Goal: Contribute content

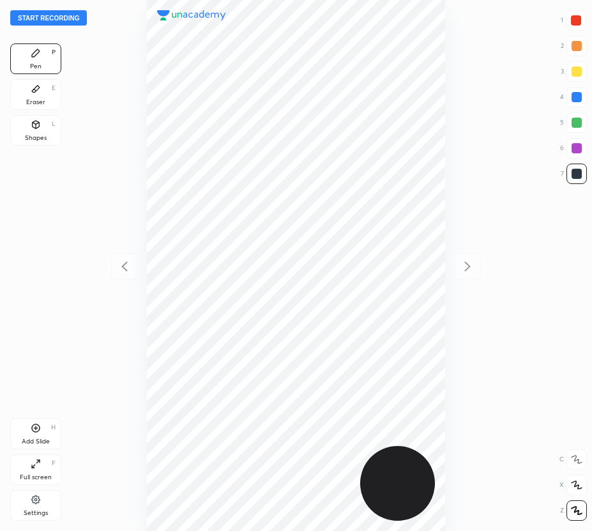
scroll to position [531, 388]
click at [69, 20] on button "Start recording" at bounding box center [48, 17] width 77 height 15
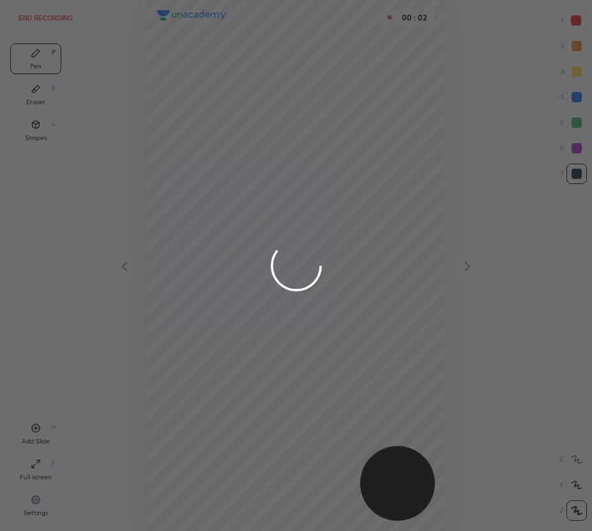
drag, startPoint x: 576, startPoint y: 20, endPoint x: 469, endPoint y: 56, distance: 113.3
click at [576, 20] on div at bounding box center [296, 265] width 592 height 531
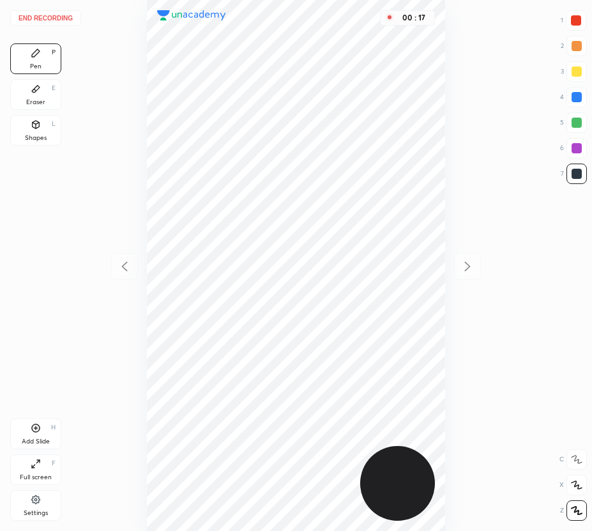
drag, startPoint x: 578, startPoint y: 17, endPoint x: 570, endPoint y: 27, distance: 12.7
click at [578, 18] on div at bounding box center [576, 20] width 10 height 10
click at [32, 425] on icon at bounding box center [36, 428] width 10 height 10
click at [123, 265] on icon at bounding box center [124, 266] width 6 height 10
click at [469, 274] on div at bounding box center [467, 266] width 27 height 27
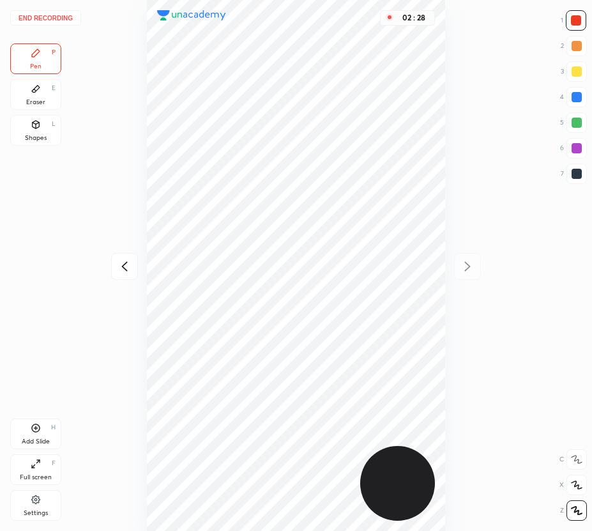
click at [131, 268] on icon at bounding box center [124, 266] width 15 height 15
drag, startPoint x: 469, startPoint y: 264, endPoint x: 451, endPoint y: 279, distance: 23.1
click at [469, 264] on icon at bounding box center [467, 266] width 15 height 15
click at [33, 428] on icon at bounding box center [36, 428] width 10 height 10
drag, startPoint x: 125, startPoint y: 255, endPoint x: 120, endPoint y: 237, distance: 19.1
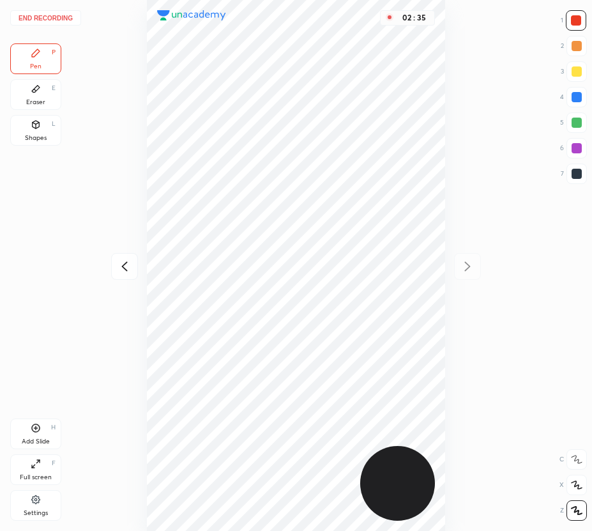
click at [123, 256] on div at bounding box center [124, 266] width 27 height 27
click at [473, 266] on icon at bounding box center [467, 266] width 15 height 15
drag, startPoint x: 128, startPoint y: 269, endPoint x: 126, endPoint y: 262, distance: 7.3
click at [128, 269] on icon at bounding box center [124, 266] width 15 height 15
click at [465, 264] on icon at bounding box center [467, 266] width 15 height 15
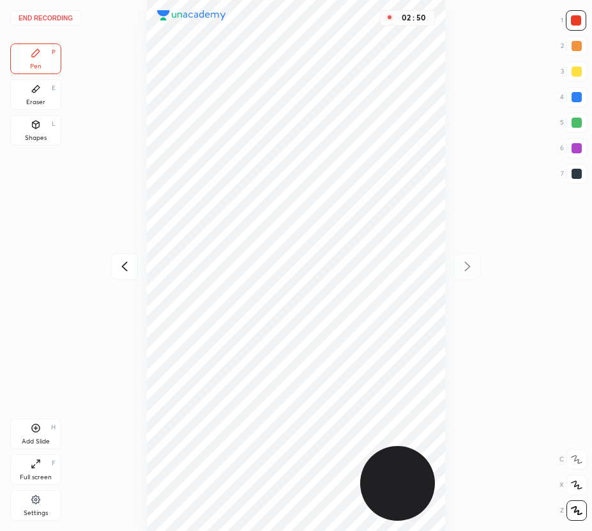
click at [54, 11] on button "End recording" at bounding box center [45, 17] width 71 height 15
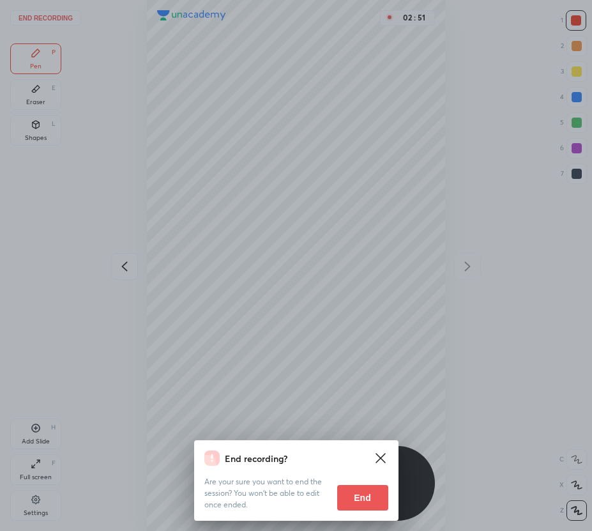
click at [350, 500] on button "End" at bounding box center [362, 498] width 51 height 26
